Goal: Task Accomplishment & Management: Manage account settings

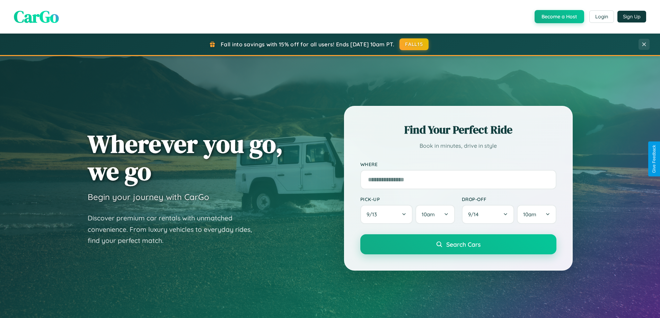
scroll to position [1333, 0]
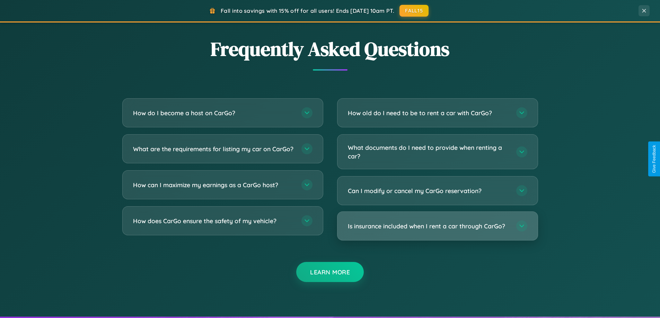
click at [437, 227] on h3 "Is insurance included when I rent a car through CarGo?" at bounding box center [428, 226] width 161 height 9
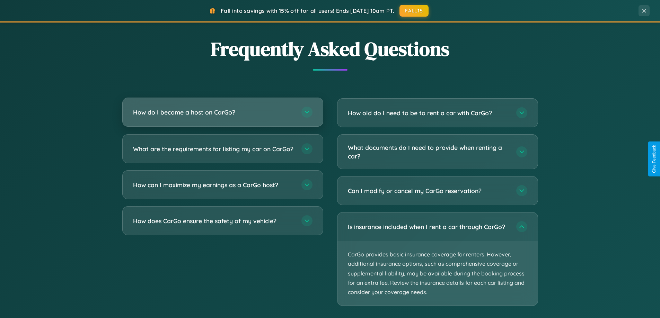
click at [222, 112] on h3 "How do I become a host on CarGo?" at bounding box center [213, 112] width 161 height 9
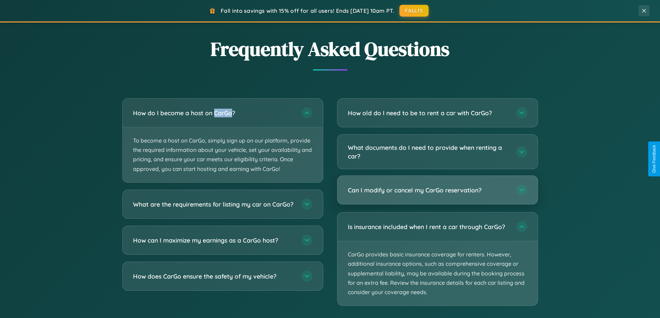
click at [437, 191] on h3 "Can I modify or cancel my CarGo reservation?" at bounding box center [428, 190] width 161 height 9
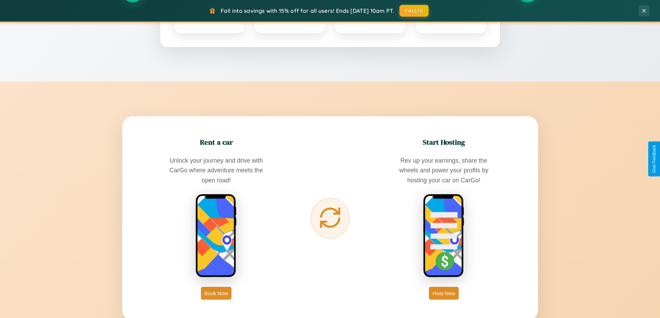
scroll to position [0, 0]
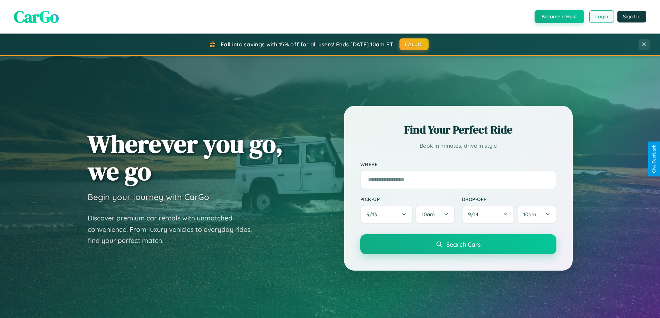
click at [601, 17] on button "Login" at bounding box center [601, 16] width 25 height 12
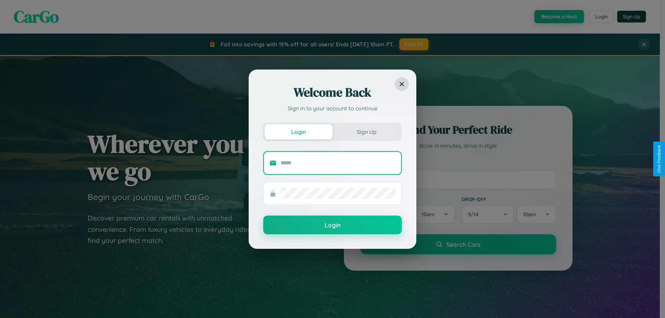
click at [338, 163] on input "text" at bounding box center [338, 163] width 115 height 11
type input "**********"
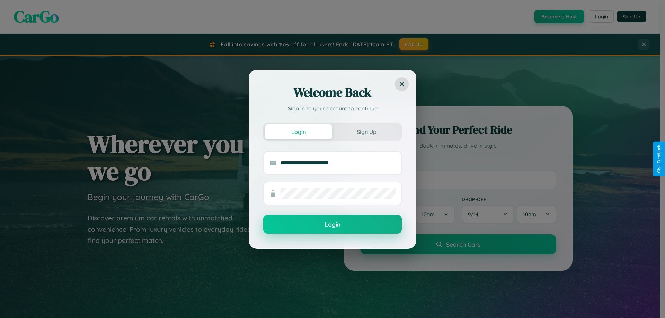
click at [333, 225] on button "Login" at bounding box center [332, 224] width 139 height 19
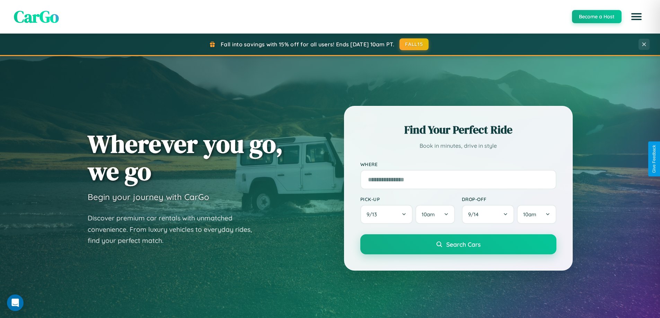
scroll to position [299, 0]
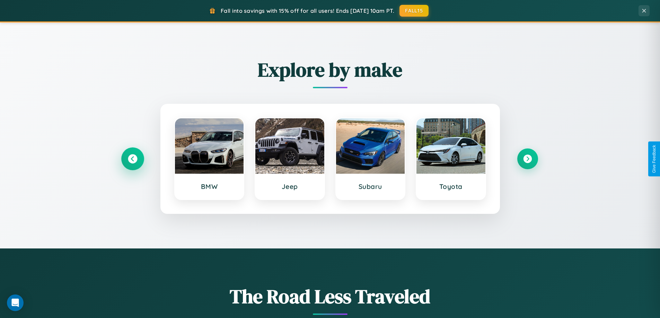
click at [132, 159] on icon at bounding box center [132, 158] width 9 height 9
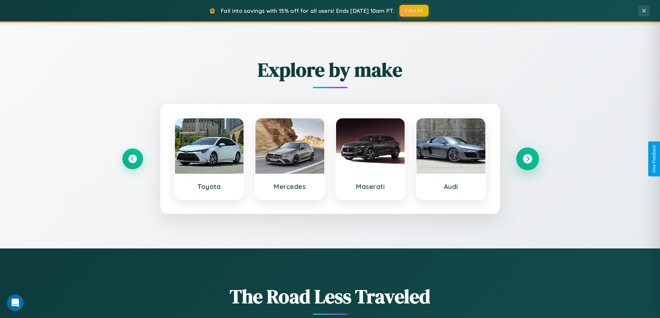
click at [527, 159] on icon at bounding box center [527, 158] width 9 height 9
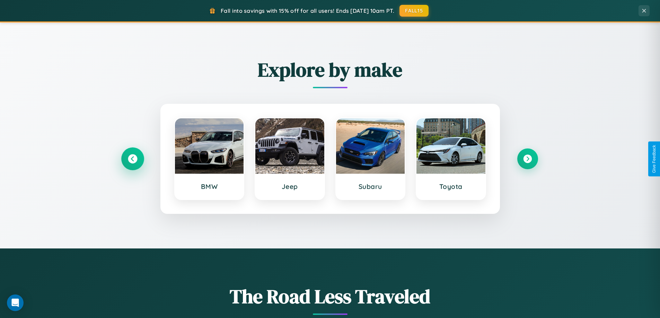
click at [132, 159] on icon at bounding box center [132, 158] width 9 height 9
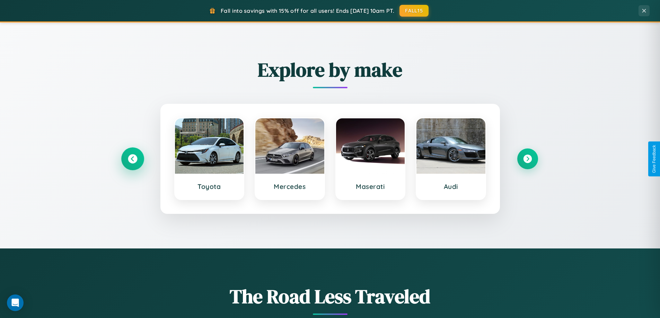
scroll to position [0, 0]
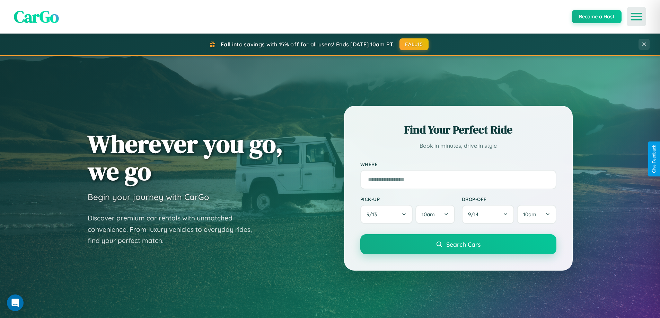
click at [636, 17] on icon "Open menu" at bounding box center [636, 17] width 10 height 6
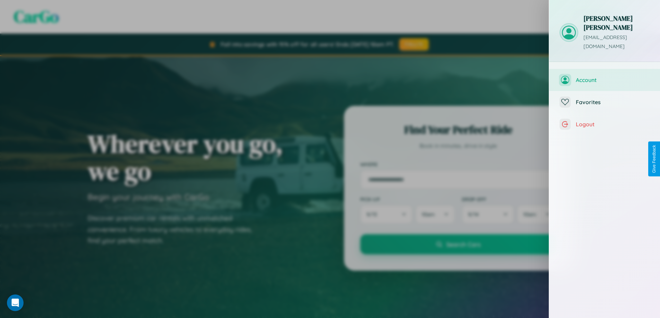
click at [604, 77] on span "Account" at bounding box center [613, 80] width 74 height 7
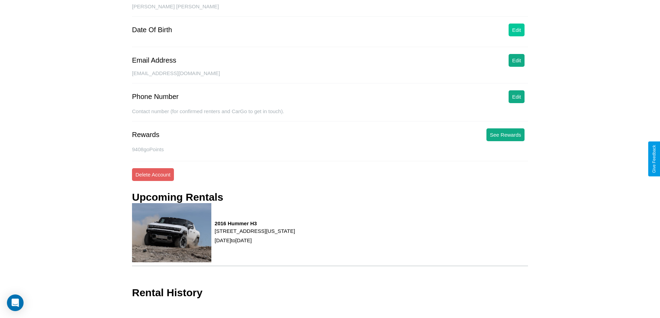
scroll to position [80, 0]
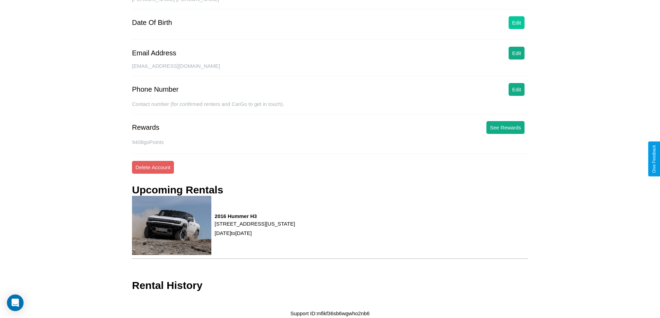
click at [516, 23] on button "Edit" at bounding box center [516, 22] width 16 height 13
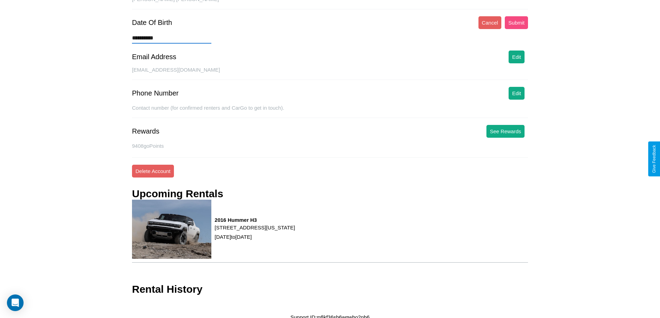
type input "**********"
click at [516, 23] on button "Submit" at bounding box center [516, 22] width 23 height 13
